Goal: Use online tool/utility: Utilize a website feature to perform a specific function

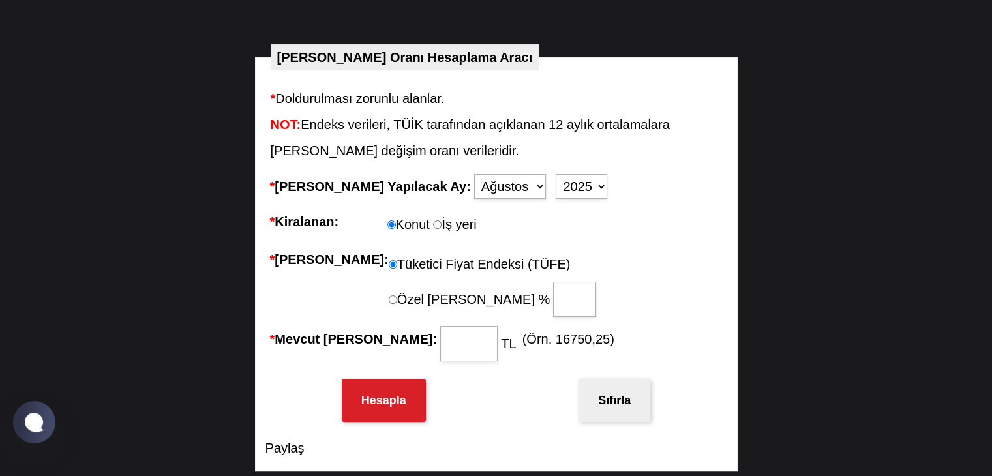
scroll to position [200, 0]
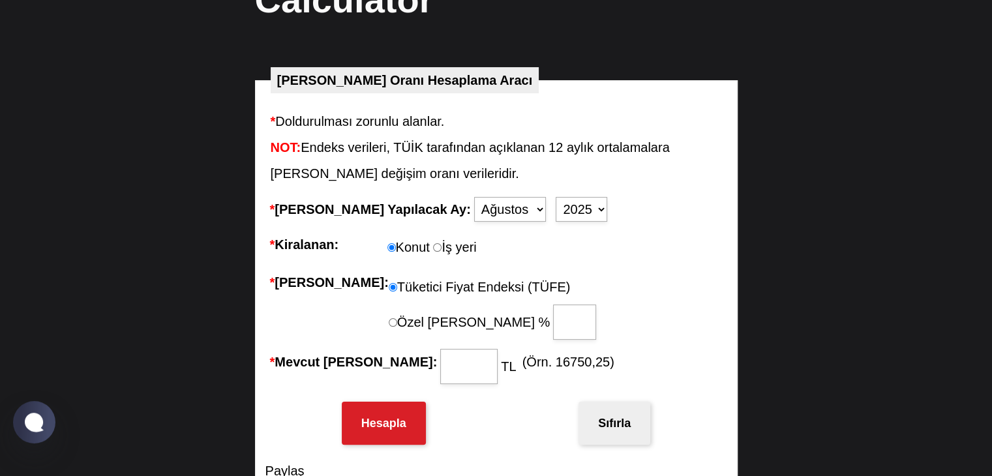
click at [446, 249] on label "İş yeri" at bounding box center [454, 247] width 43 height 26
click at [442, 249] on input "İş yeri" at bounding box center [437, 247] width 8 height 8
radio input "true"
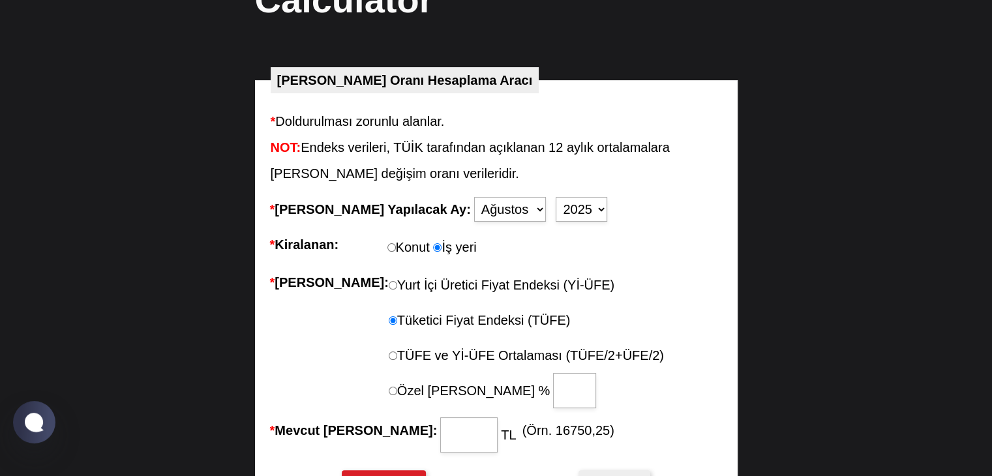
click at [392, 245] on input "Konut" at bounding box center [392, 247] width 8 height 8
radio input "true"
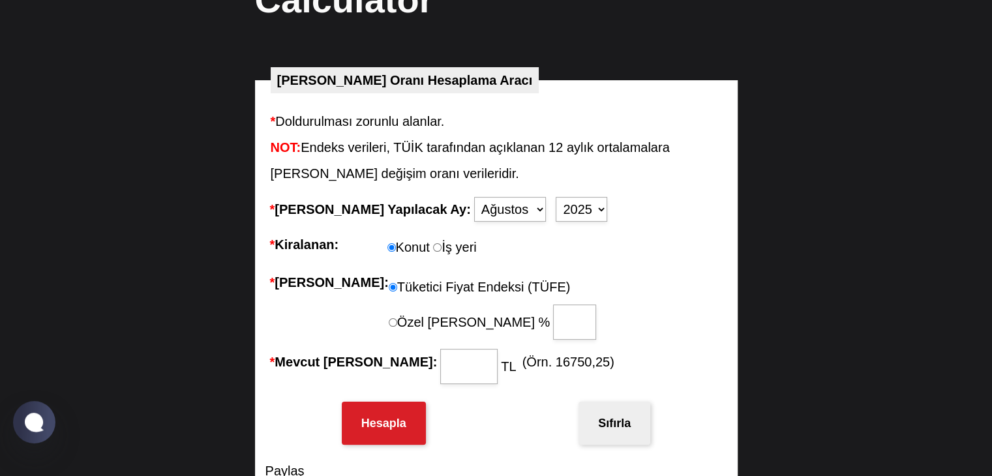
click at [474, 204] on select "Ocak Şubat Mart Nisan Mayıs Haziran Temmuz Ağustos Eylül Ekim Kasım Aralık" at bounding box center [510, 209] width 72 height 25
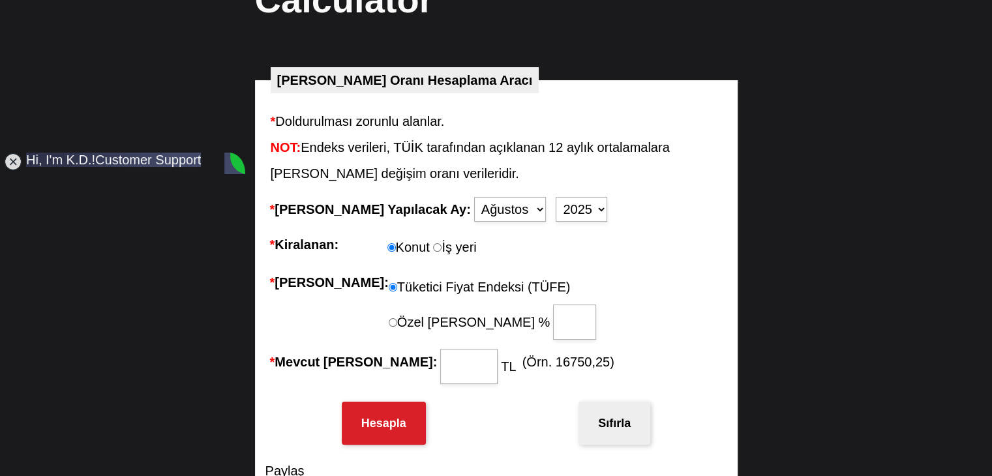
scroll to position [0, 0]
click at [605, 270] on li "* [PERSON_NAME]: [PERSON_NAME] Üretici Fiyat Endeksi (Yİ-ÜFE) Tüketici Fiyat En…" at bounding box center [497, 305] width 462 height 80
click at [474, 206] on select "Ocak Şubat Mart Nisan Mayıs Haziran Temmuz Ağustos Eylül Ekim Kasım Aralık" at bounding box center [510, 209] width 72 height 25
select select "9"
click at [474, 197] on select "Ocak Şubat Mart Nisan Mayıs Haziran Temmuz Ağustos Eylül Ekim Kasım Aralık" at bounding box center [510, 209] width 72 height 25
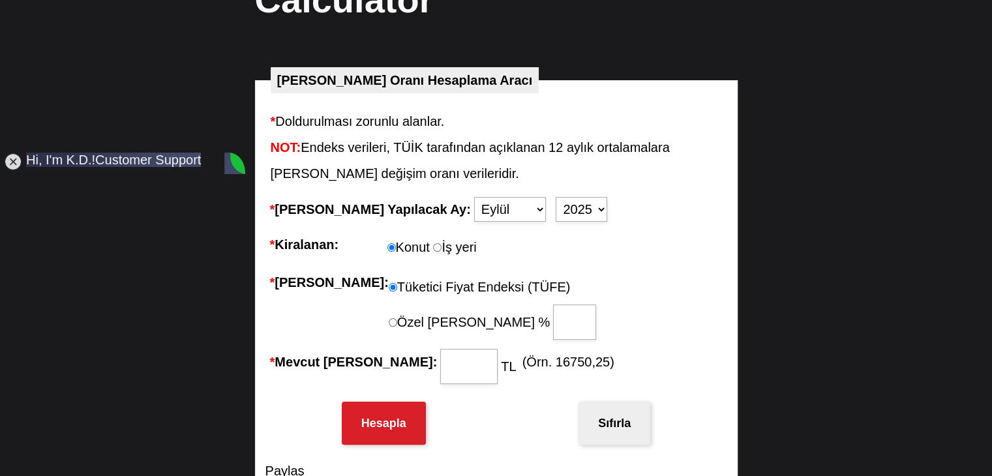
click at [440, 366] on input "* Mevcut [PERSON_NAME]:" at bounding box center [468, 366] width 57 height 35
click at [410, 426] on button "Hesapla" at bounding box center [384, 423] width 84 height 43
click at [440, 354] on input "30000" at bounding box center [468, 366] width 57 height 35
type input "15000"
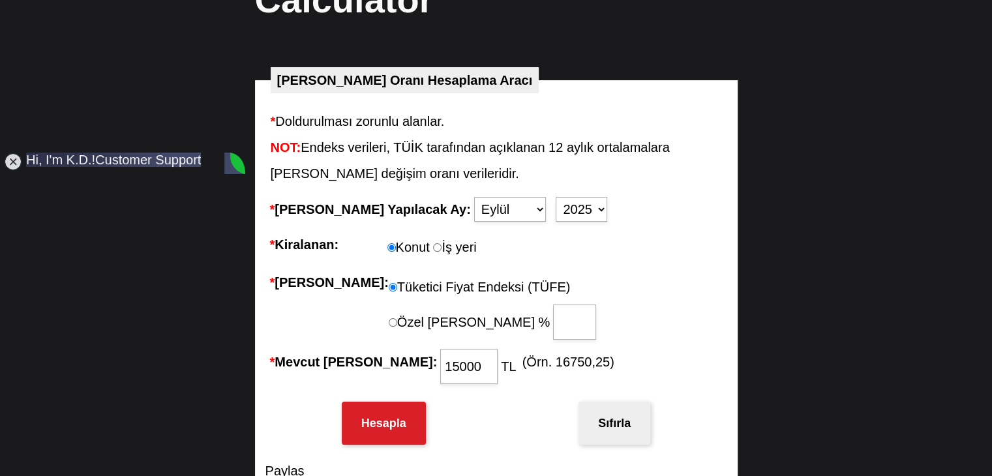
click at [404, 422] on button "Hesapla" at bounding box center [384, 423] width 84 height 43
